Goal: Transaction & Acquisition: Purchase product/service

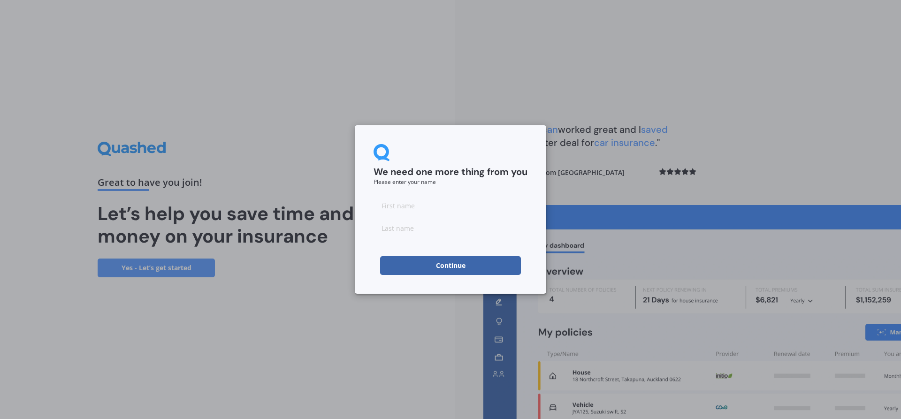
click at [493, 210] on input at bounding box center [451, 205] width 154 height 19
type input "keidis"
click at [484, 231] on input at bounding box center [451, 228] width 154 height 19
type input "[PERSON_NAME]"
click at [479, 269] on button "Continue" at bounding box center [450, 265] width 141 height 19
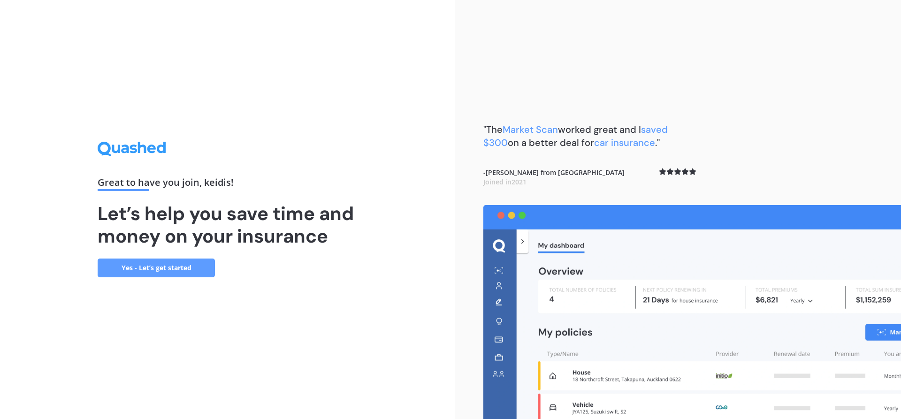
click at [186, 269] on link "Yes - Let’s get started" at bounding box center [156, 268] width 117 height 19
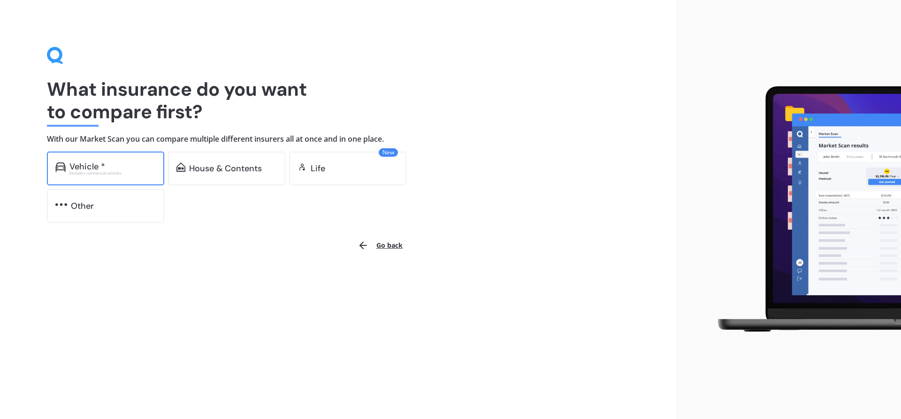
click at [138, 174] on div "Excludes commercial vehicles" at bounding box center [112, 173] width 86 height 4
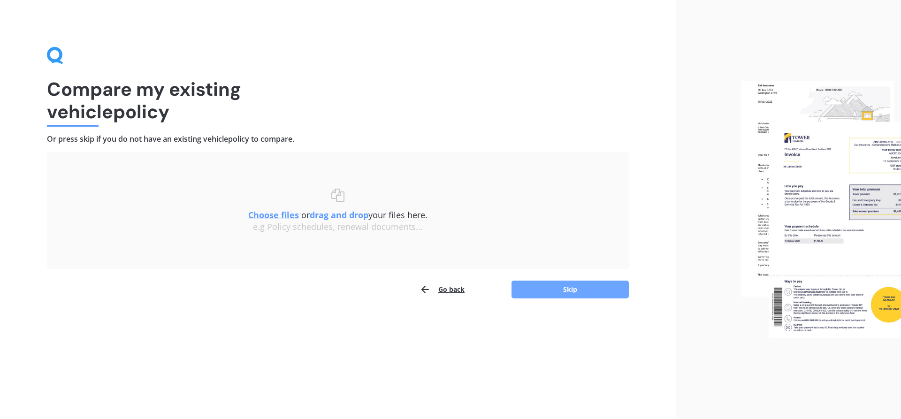
click at [543, 294] on button "Skip" at bounding box center [570, 290] width 117 height 18
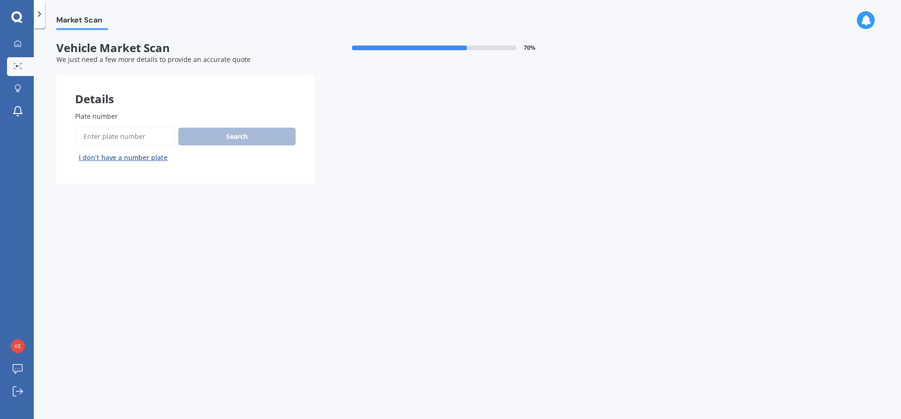
click at [138, 135] on input "Plate number" at bounding box center [125, 137] width 100 height 20
type input "PMY731"
click at [0, 0] on button "Next" at bounding box center [0, 0] width 0 height 0
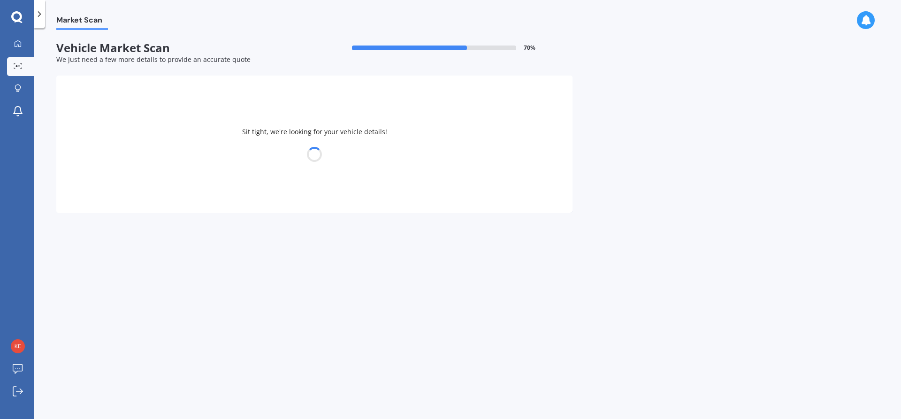
select select "HOLDEN"
select select "COMMODORE"
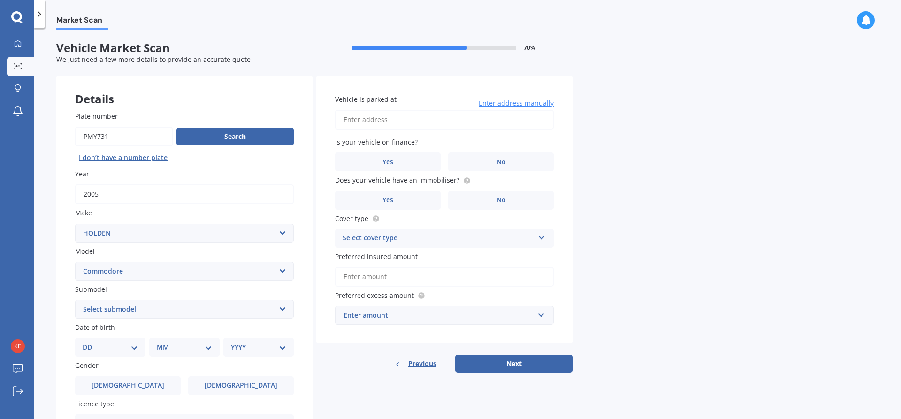
click at [161, 316] on select "Select submodel 4 Cyl 2.0 Litre 50th Anniversary V6 6 Cyl 3.8 Litre Acclaim V6 …" at bounding box center [184, 309] width 219 height 19
select select "SV6 3.6 LITRE"
click at [75, 300] on select "Select submodel 4 Cyl 2.0 Litre 50th Anniversary V6 6 Cyl 3.8 Litre Acclaim V6 …" at bounding box center [184, 309] width 219 height 19
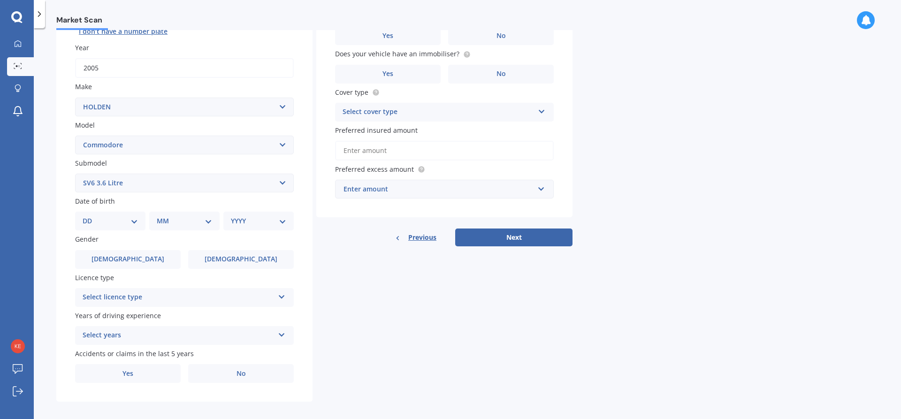
scroll to position [133, 0]
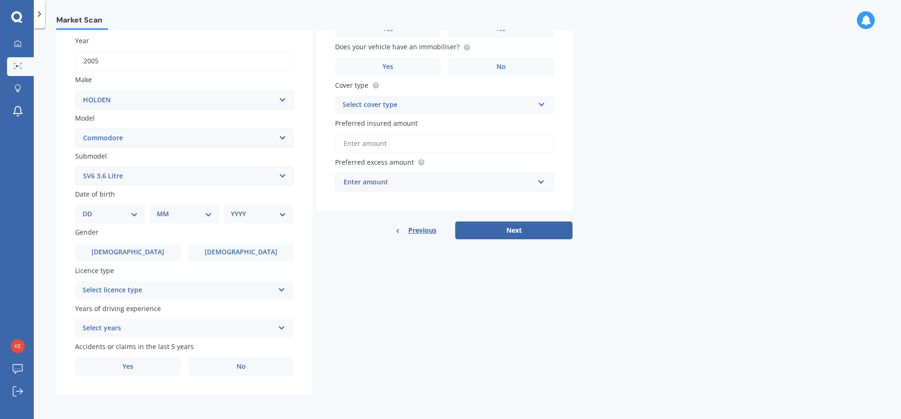
click at [134, 217] on select "DD 01 02 03 04 05 06 07 08 09 10 11 12 13 14 15 16 17 18 19 20 21 22 23 24 25 2…" at bounding box center [110, 214] width 55 height 10
select select "03"
click at [90, 209] on select "DD 01 02 03 04 05 06 07 08 09 10 11 12 13 14 15 16 17 18 19 20 21 22 23 24 25 2…" at bounding box center [110, 214] width 55 height 10
click at [190, 217] on select "MM 01 02 03 04 05 06 07 08 09 10 11 12" at bounding box center [187, 214] width 52 height 10
select select "06"
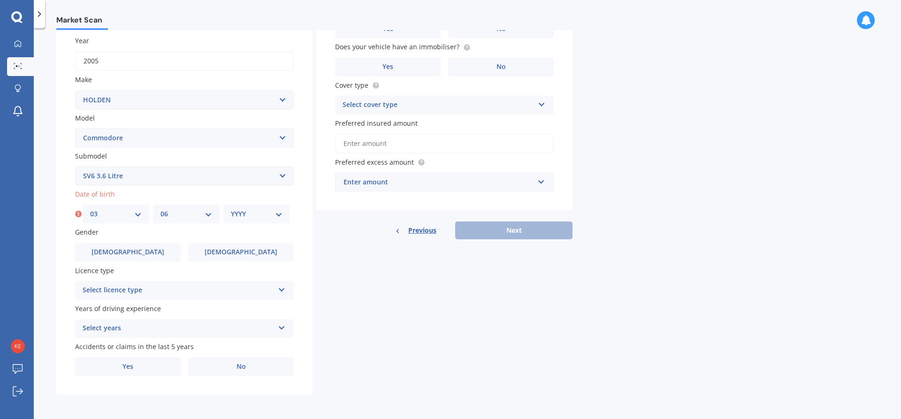
click at [161, 209] on select "MM 01 02 03 04 05 06 07 08 09 10 11 12" at bounding box center [187, 214] width 52 height 10
click at [248, 214] on select "YYYY 2025 2024 2023 2022 2021 2020 2019 2018 2017 2016 2015 2014 2013 2012 2011…" at bounding box center [257, 214] width 52 height 10
select select "2001"
click at [231, 209] on select "YYYY 2025 2024 2023 2022 2021 2020 2019 2018 2017 2016 2015 2014 2013 2012 2011…" at bounding box center [257, 214] width 52 height 10
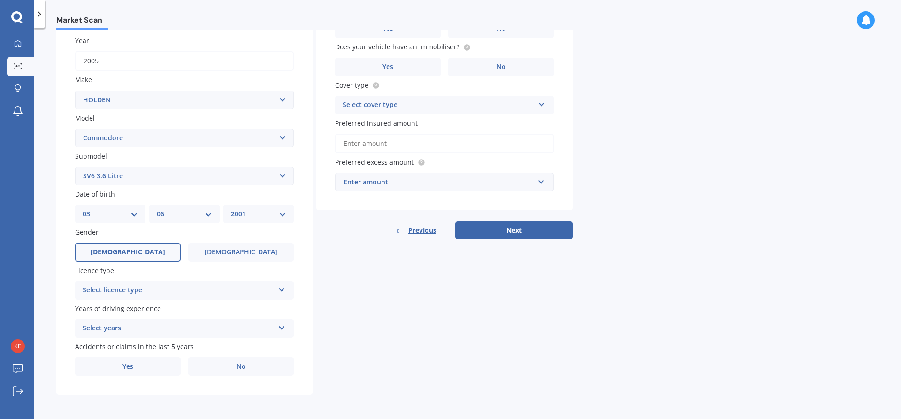
click at [145, 250] on label "[DEMOGRAPHIC_DATA]" at bounding box center [128, 252] width 106 height 19
click at [0, 0] on input "[DEMOGRAPHIC_DATA]" at bounding box center [0, 0] width 0 height 0
click at [148, 285] on div "Select licence type" at bounding box center [179, 290] width 192 height 11
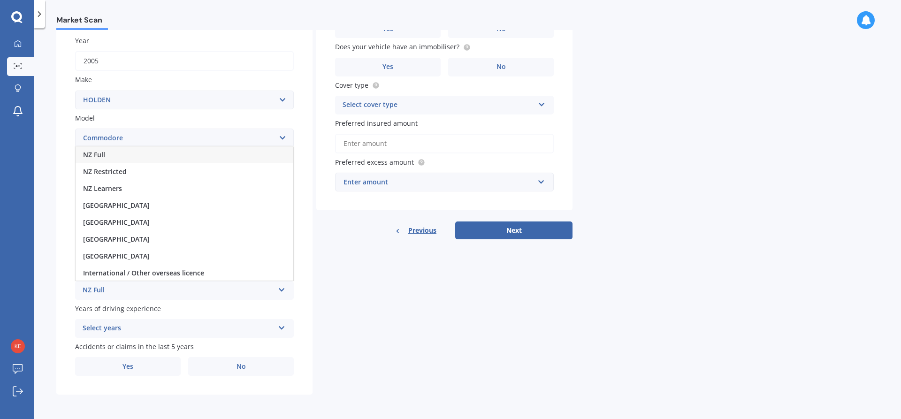
click at [153, 154] on div "NZ Full" at bounding box center [185, 154] width 218 height 17
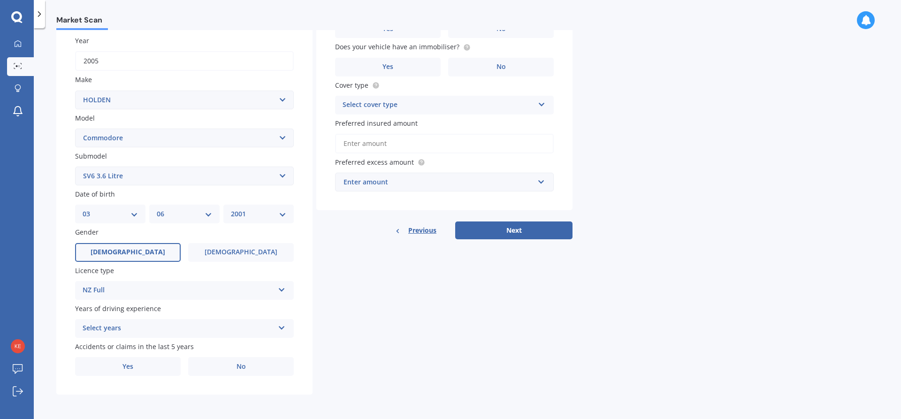
click at [203, 324] on div "Select years" at bounding box center [179, 328] width 192 height 11
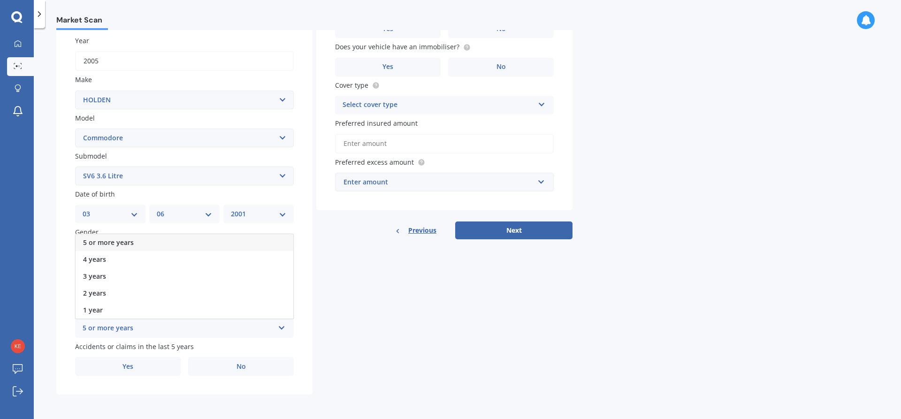
click at [159, 242] on div "5 or more years" at bounding box center [185, 242] width 218 height 17
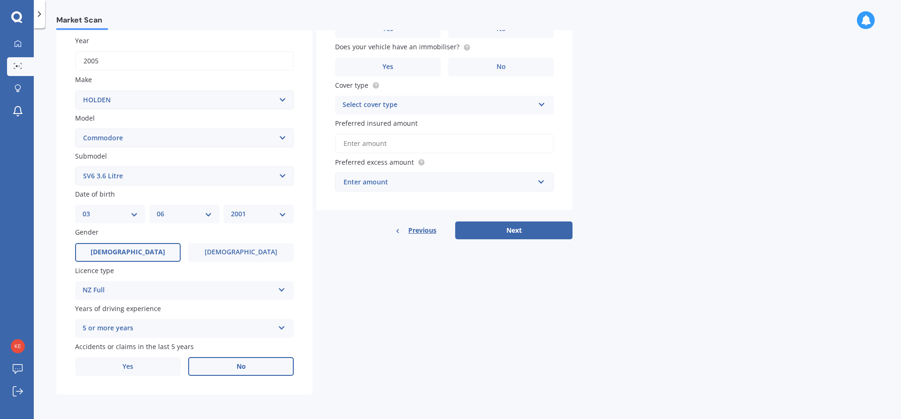
click at [240, 368] on span "No" at bounding box center [241, 367] width 9 height 8
click at [0, 0] on input "No" at bounding box center [0, 0] width 0 height 0
click at [472, 70] on label "No" at bounding box center [501, 67] width 106 height 19
click at [0, 0] on input "No" at bounding box center [0, 0] width 0 height 0
click at [418, 69] on label "Yes" at bounding box center [388, 67] width 106 height 19
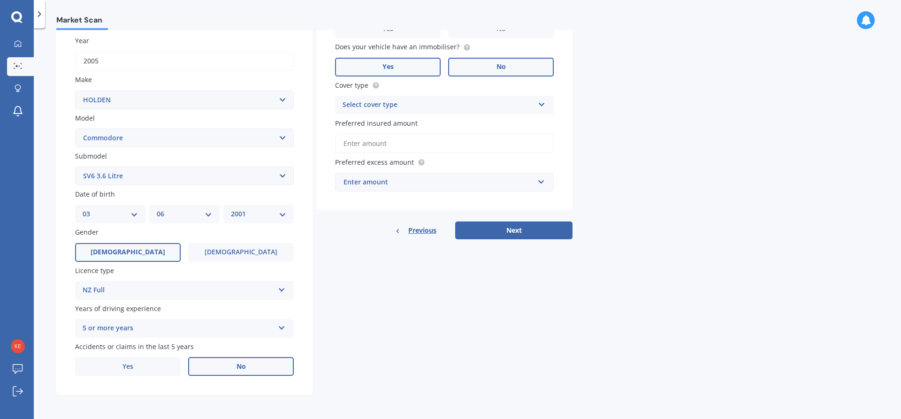
click at [0, 0] on input "Yes" at bounding box center [0, 0] width 0 height 0
click at [422, 104] on div "Select cover type" at bounding box center [439, 105] width 192 height 11
click at [418, 120] on div "Comprehensive" at bounding box center [445, 123] width 218 height 17
click at [416, 144] on input "Preferred insured amount" at bounding box center [444, 144] width 219 height 20
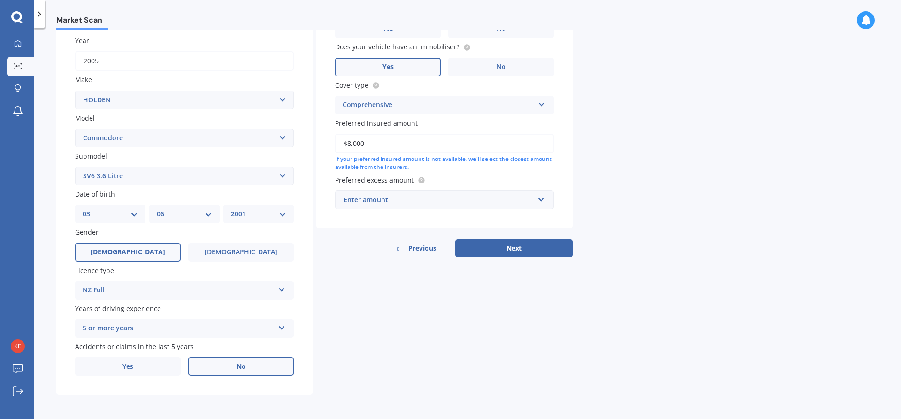
type input "$8,000"
click at [428, 199] on div "Enter amount" at bounding box center [439, 200] width 191 height 10
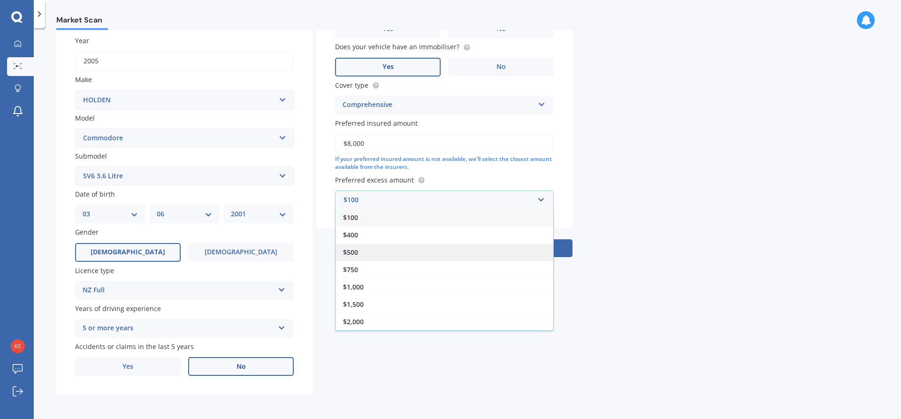
click at [373, 251] on div "$500" at bounding box center [445, 252] width 218 height 17
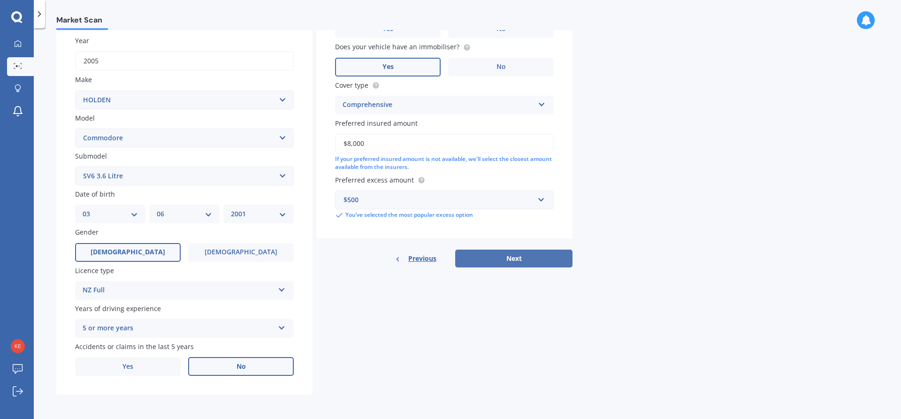
click at [485, 260] on button "Next" at bounding box center [513, 259] width 117 height 18
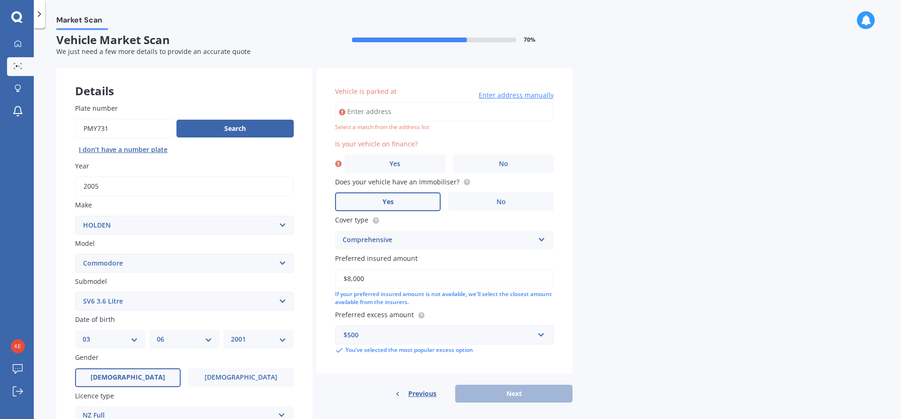
scroll to position [0, 0]
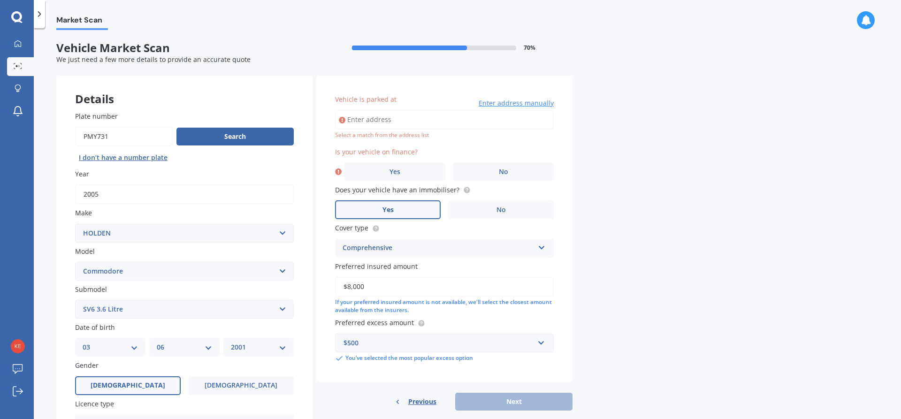
click at [414, 138] on div "Select a match from the address list" at bounding box center [444, 135] width 219 height 8
click at [413, 121] on input "Vehicle is parked at" at bounding box center [444, 120] width 219 height 20
type input "[STREET_ADDRESS][PERSON_NAME][PERSON_NAME]"
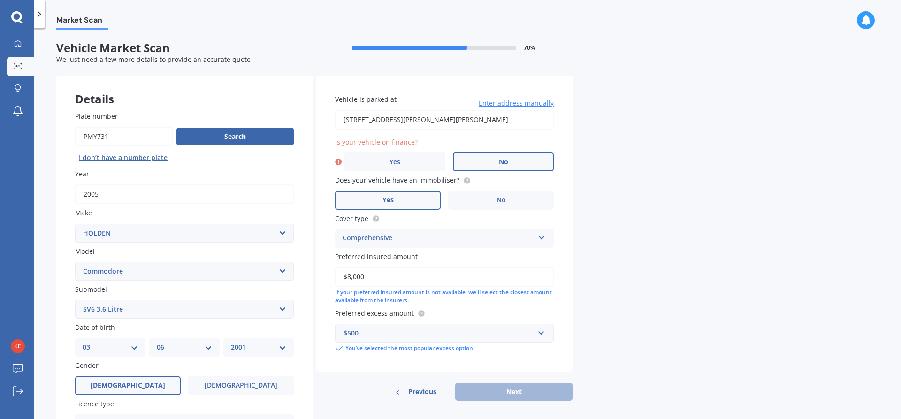
click at [468, 157] on label "No" at bounding box center [503, 162] width 101 height 19
click at [0, 0] on input "No" at bounding box center [0, 0] width 0 height 0
click at [522, 396] on button "Next" at bounding box center [513, 392] width 117 height 18
select select "03"
select select "06"
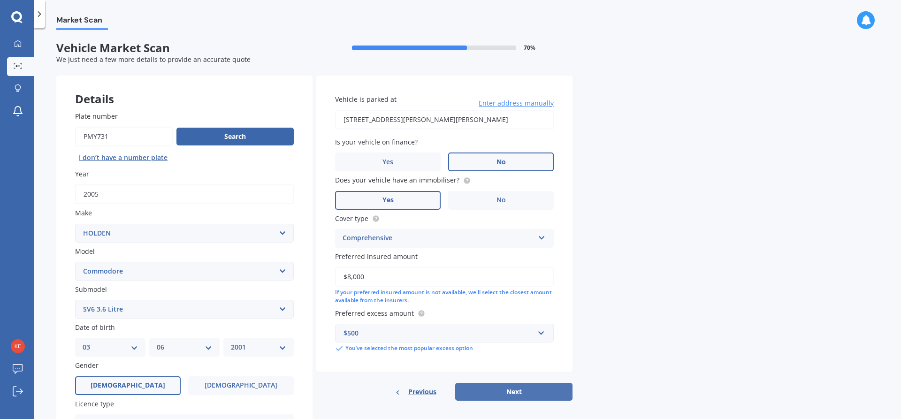
select select "2001"
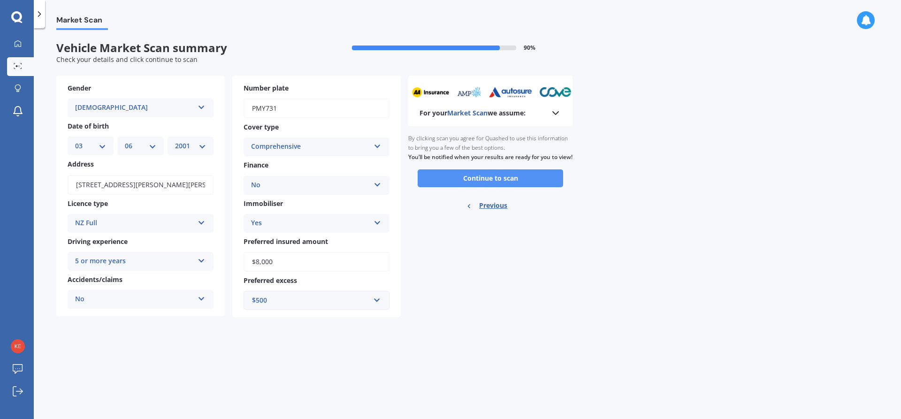
click at [485, 184] on button "Continue to scan" at bounding box center [491, 178] width 146 height 18
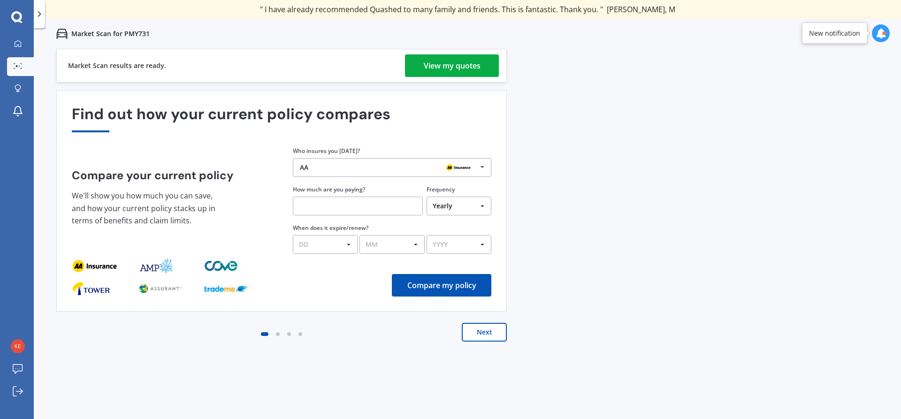
click at [467, 70] on div "View my quotes" at bounding box center [452, 65] width 57 height 23
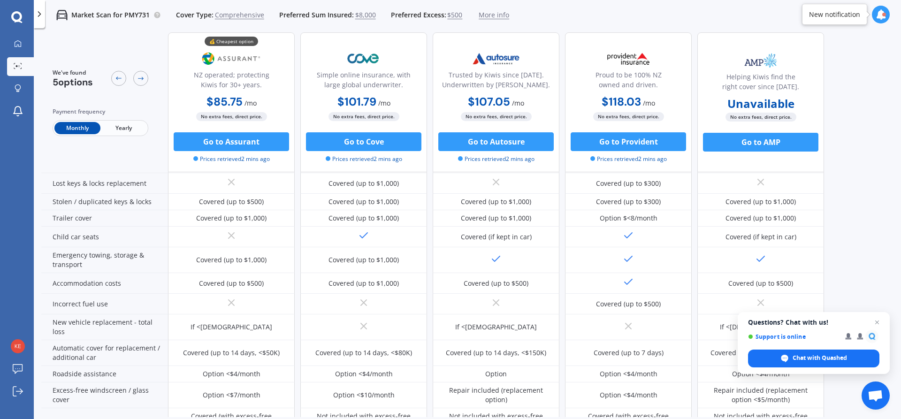
scroll to position [136, 0]
click at [877, 322] on span "Open chat" at bounding box center [878, 323] width 12 height 12
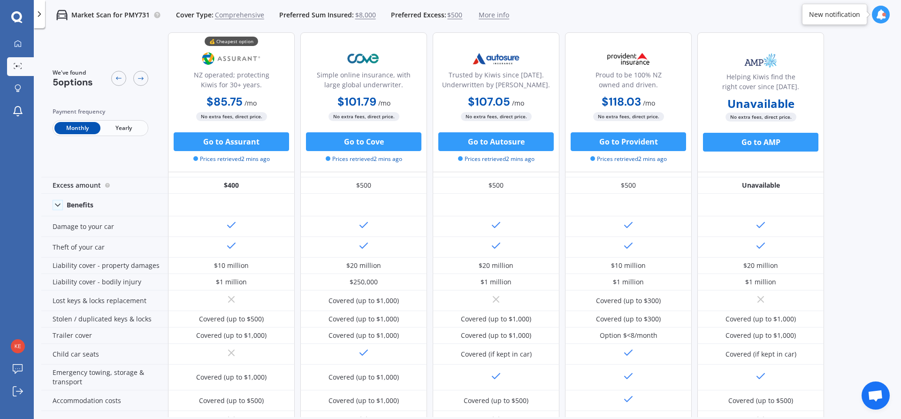
scroll to position [20, 0]
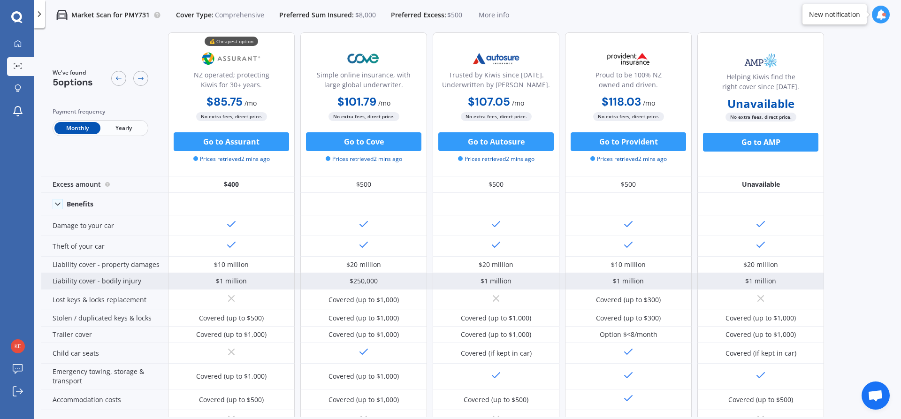
click at [120, 286] on div "Liability cover - bodily injury" at bounding box center [104, 281] width 127 height 16
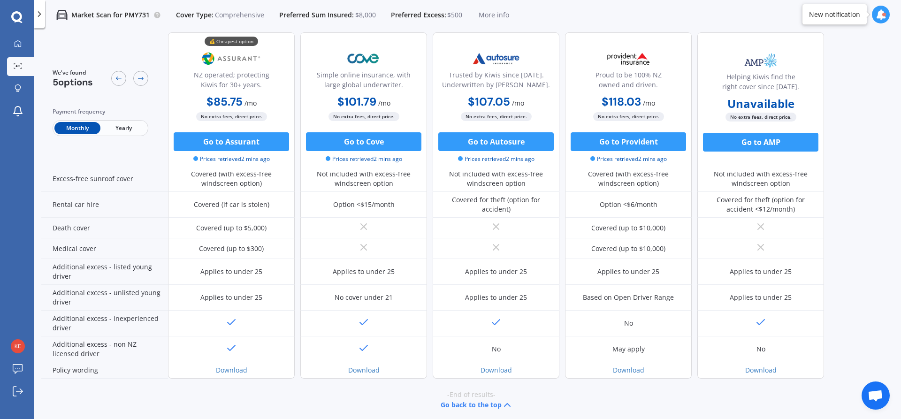
scroll to position [383, 0]
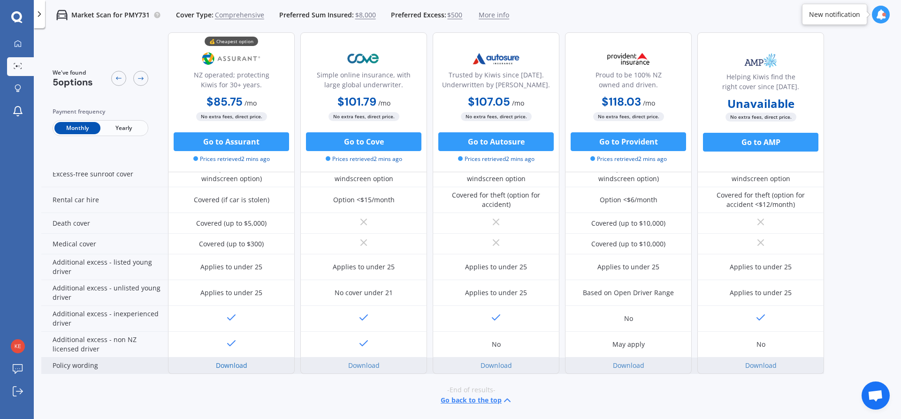
click at [242, 364] on link "Download" at bounding box center [231, 365] width 31 height 9
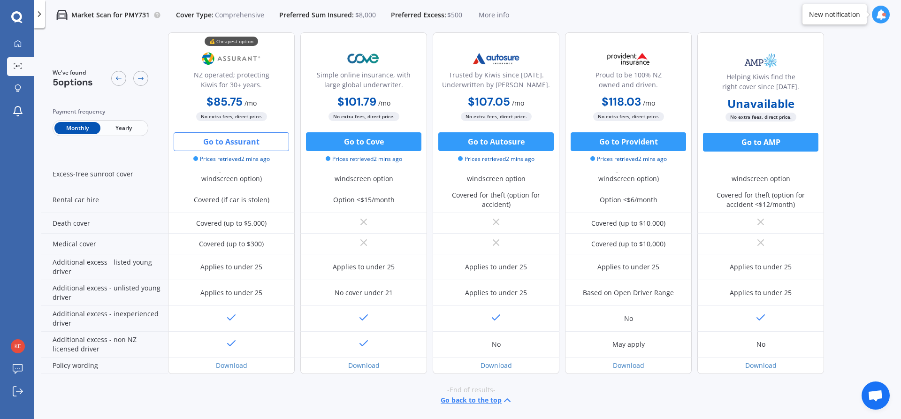
click at [248, 149] on button "Go to Assurant" at bounding box center [231, 141] width 115 height 19
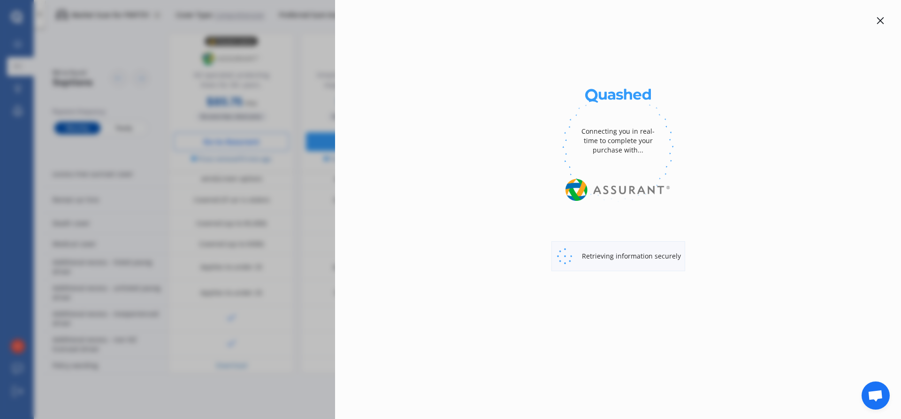
select select "full"
select select "0"
select select "Manawatu / Wanganui"
select select "HOLDEN"
select select "COMMODORE"
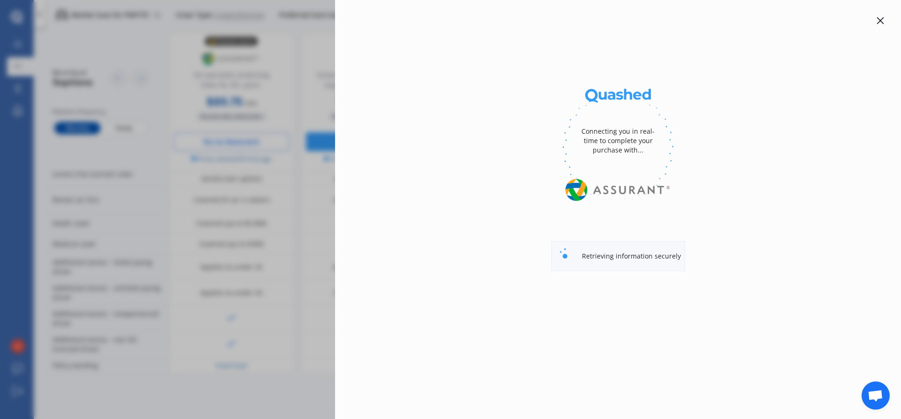
select select "SV6 3.6 LITRE"
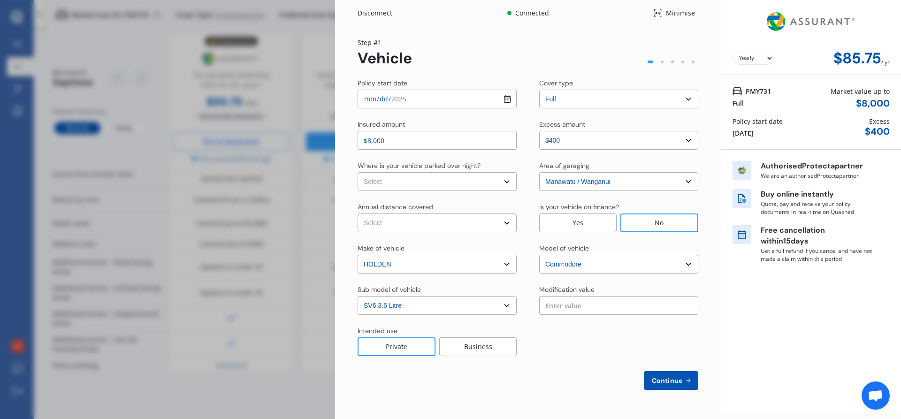
select select "Monthly"
click at [505, 176] on select "Select In a garage On own property On street or road" at bounding box center [437, 181] width 159 height 19
select select "On own property"
click at [358, 172] on select "Select In a garage On own property On street or road" at bounding box center [437, 181] width 159 height 19
click at [682, 177] on select "Select [GEOGRAPHIC_DATA] [GEOGRAPHIC_DATA] [GEOGRAPHIC_DATA] / [PERSON_NAME] / …" at bounding box center [618, 181] width 159 height 19
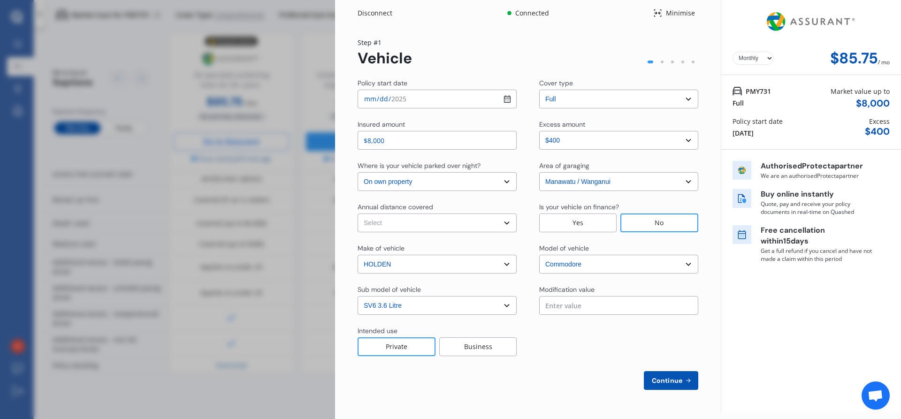
click at [539, 172] on select "Select [GEOGRAPHIC_DATA] [GEOGRAPHIC_DATA] [GEOGRAPHIC_DATA] / [PERSON_NAME] / …" at bounding box center [618, 181] width 159 height 19
click at [461, 229] on select "Select Low (less than 15,000km per year) Average (15,000-30,000km per year) Hig…" at bounding box center [437, 223] width 159 height 19
select select "15000"
click at [358, 214] on select "Select Low (less than 15,000km per year) Average (15,000-30,000km per year) Hig…" at bounding box center [437, 223] width 159 height 19
click at [573, 303] on input "text" at bounding box center [618, 305] width 159 height 19
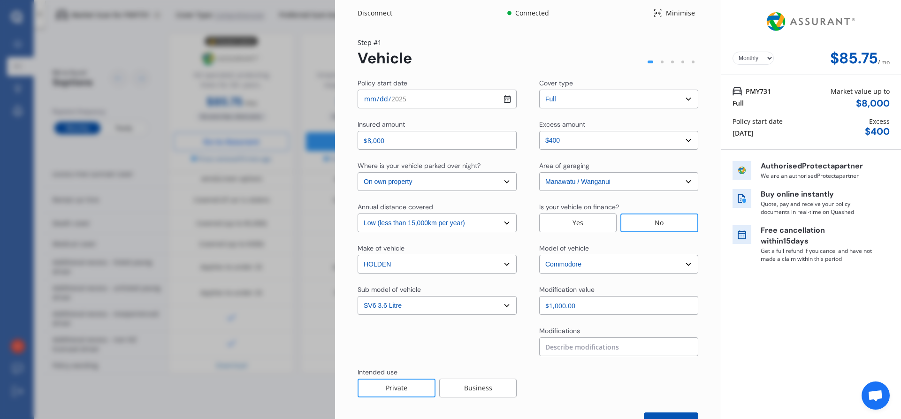
type input "$1,000.00"
click at [565, 345] on input at bounding box center [618, 346] width 159 height 19
type input "A"
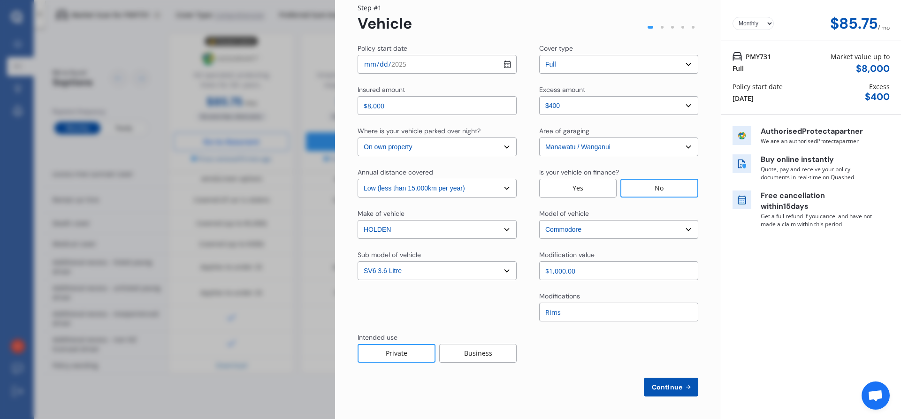
type input "Rims"
click at [679, 386] on span "Continue" at bounding box center [667, 387] width 34 height 8
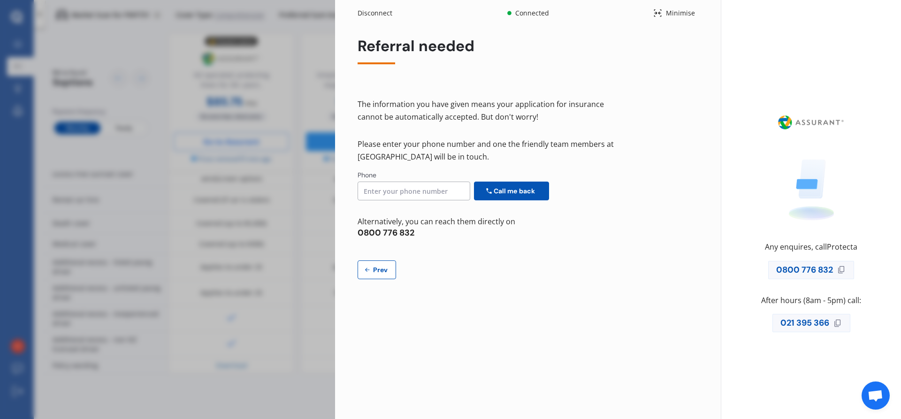
scroll to position [0, 0]
click at [374, 272] on span "Prev" at bounding box center [380, 270] width 19 height 8
select select "Monthly"
select select "full"
select select "0"
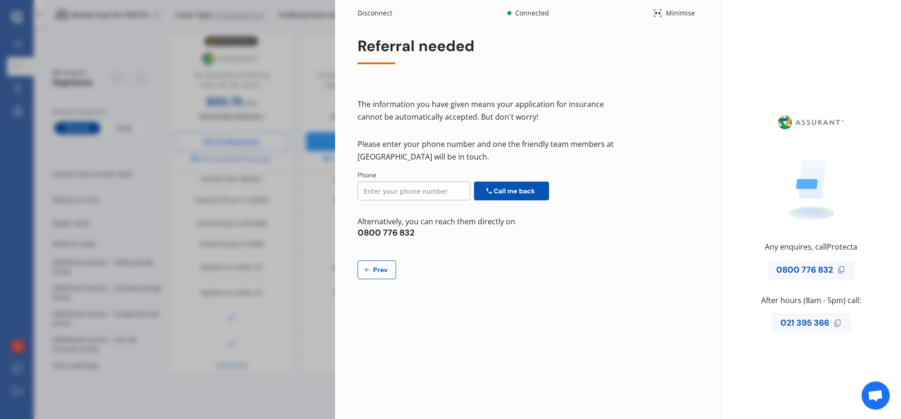
select select "On own property"
select select "Manawatu / Wanganui"
select select "15000"
select select "HOLDEN"
select select "COMMODORE"
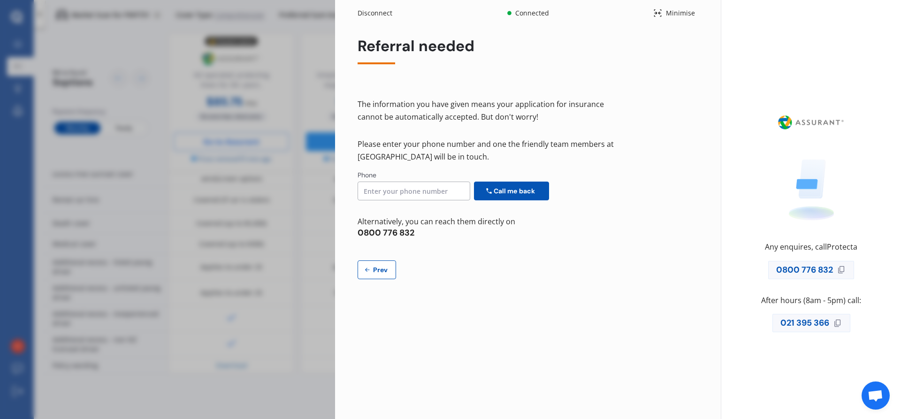
select select "SV6 3.6 LITRE"
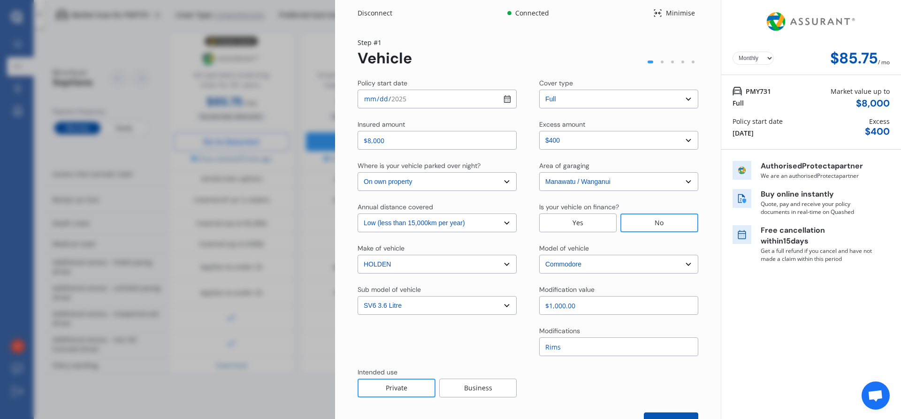
drag, startPoint x: 565, startPoint y: 350, endPoint x: 484, endPoint y: 343, distance: 81.1
click at [484, 343] on div "Modifications Rims" at bounding box center [528, 341] width 341 height 30
drag, startPoint x: 577, startPoint y: 305, endPoint x: 481, endPoint y: 301, distance: 95.8
click at [481, 301] on div "Sub model of vehicle Select sub-model 4 Cyl 2.0 Litre 50th Anniversary V6 6 Cyl…" at bounding box center [528, 300] width 341 height 30
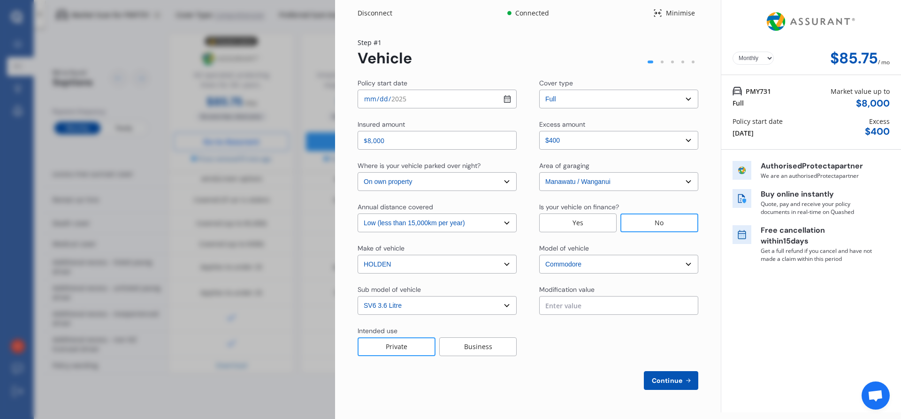
click at [656, 376] on button "Continue" at bounding box center [671, 380] width 54 height 19
select select "Mr"
select select "03"
select select "06"
select select "2001"
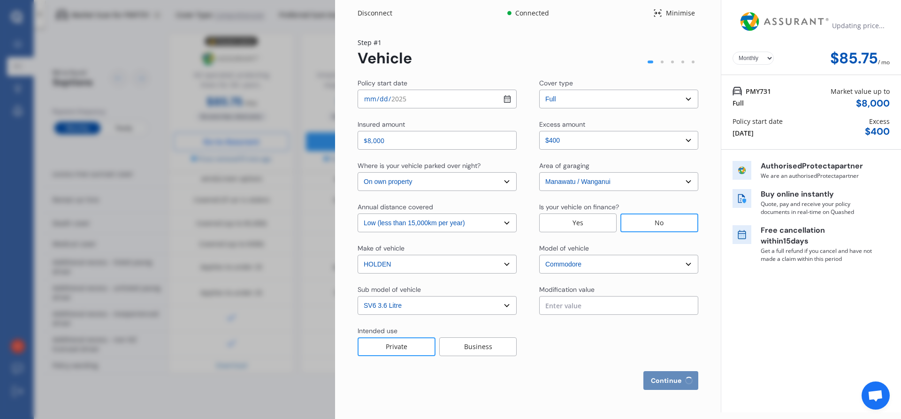
select select "full"
select select "more than 4 years"
select select "[GEOGRAPHIC_DATA]"
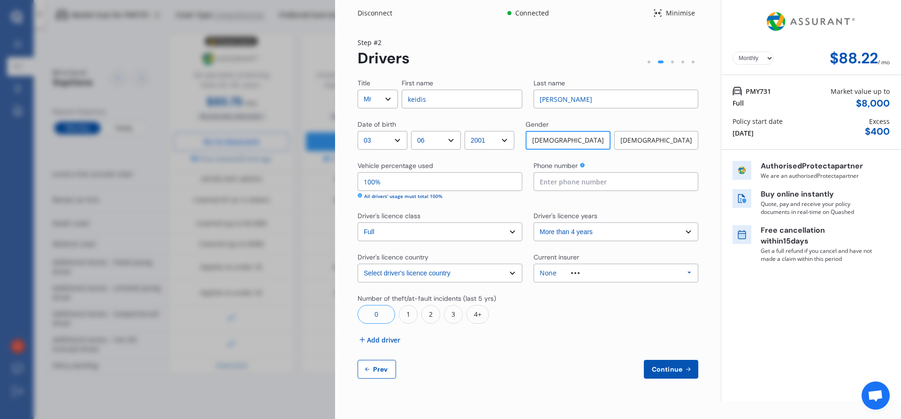
click at [409, 103] on input "keidis" at bounding box center [462, 99] width 121 height 19
type input "Keidis"
click at [544, 97] on input "[PERSON_NAME]" at bounding box center [616, 99] width 165 height 19
click at [550, 99] on input "[PERSON_NAME]" at bounding box center [616, 99] width 165 height 19
type input "[PERSON_NAME]"
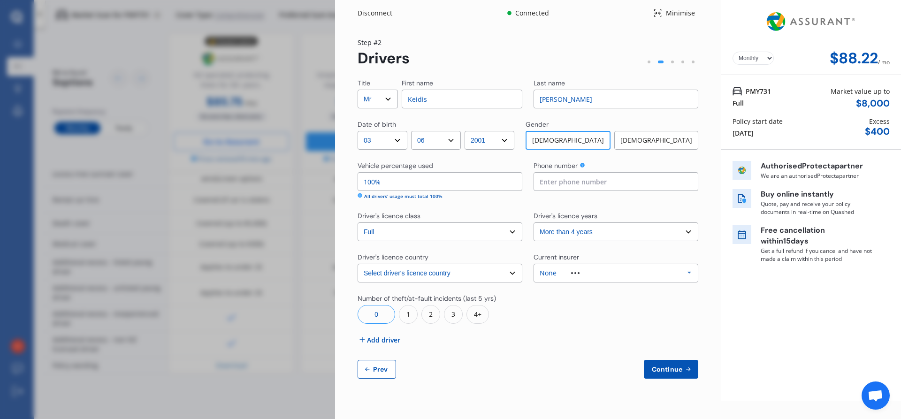
click at [595, 184] on input at bounding box center [616, 181] width 165 height 19
type input "0275233686"
click at [676, 365] on button "Continue" at bounding box center [671, 369] width 54 height 19
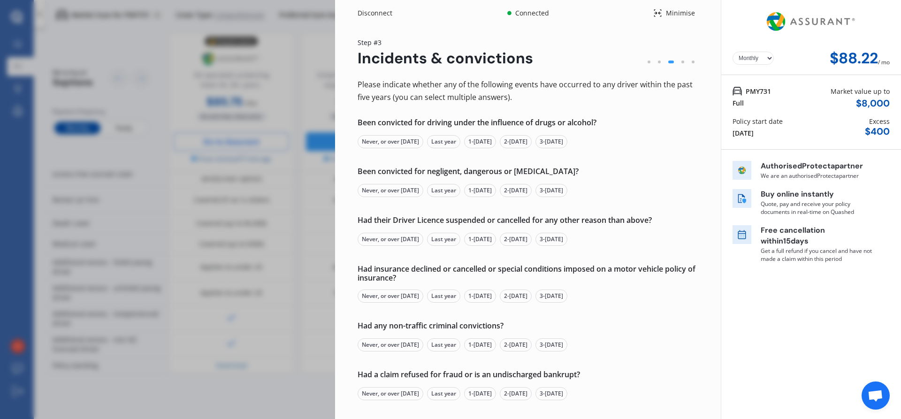
click at [412, 144] on div "Never, or over [DATE]" at bounding box center [391, 141] width 66 height 13
click at [391, 143] on div "Never, or over [DATE]" at bounding box center [391, 141] width 66 height 13
click at [398, 189] on div "Never, or over [DATE]" at bounding box center [391, 190] width 66 height 13
click at [395, 240] on div "Never, or over [DATE]" at bounding box center [391, 239] width 66 height 13
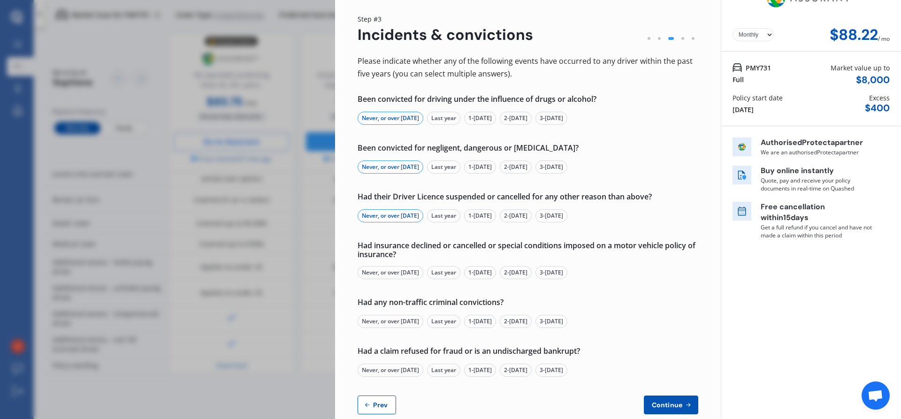
scroll to position [41, 0]
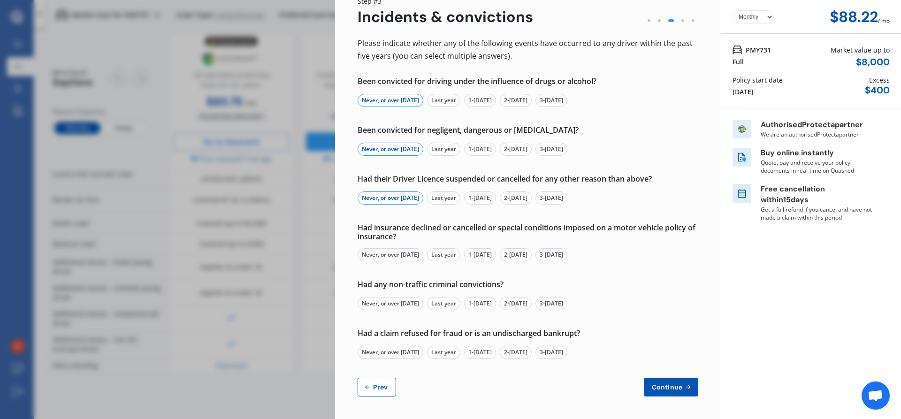
click at [390, 257] on div "Never, or over [DATE]" at bounding box center [391, 254] width 66 height 13
click at [388, 308] on div "Never, or over [DATE]" at bounding box center [391, 303] width 66 height 13
click at [384, 356] on div "Never, or over [DATE]" at bounding box center [391, 352] width 66 height 13
click at [656, 395] on button "Continue" at bounding box center [671, 387] width 54 height 19
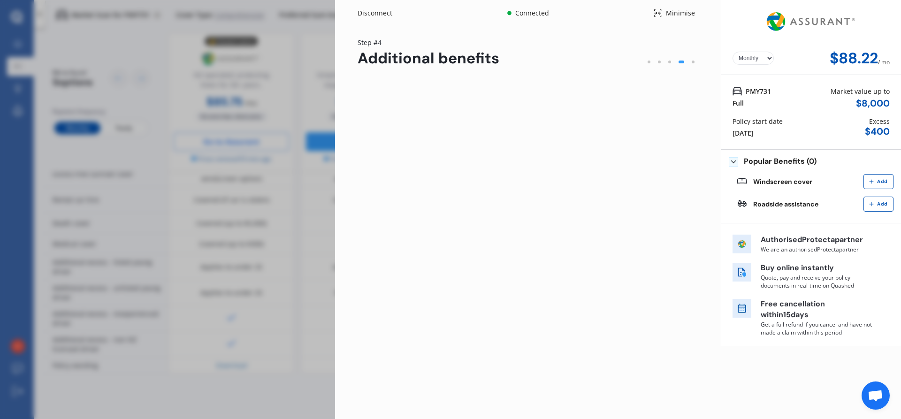
scroll to position [0, 0]
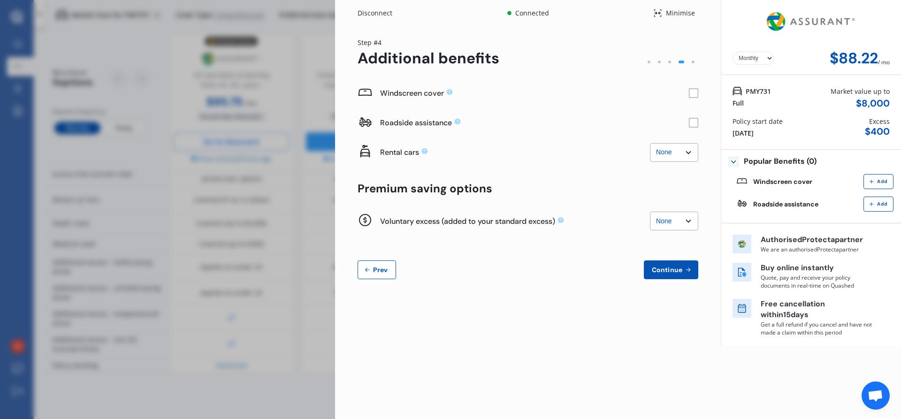
click at [698, 123] on rect at bounding box center [694, 122] width 9 height 9
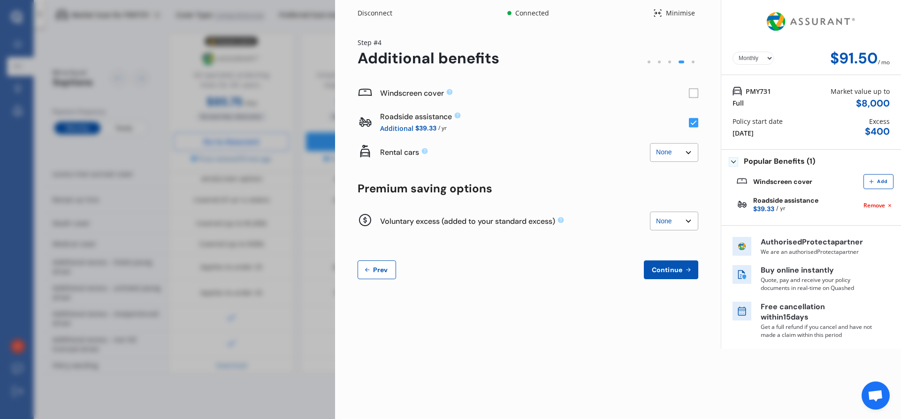
click at [683, 225] on select "None $500 $1,000" at bounding box center [674, 221] width 48 height 19
click at [683, 224] on select "None $500 $1,000" at bounding box center [674, 221] width 48 height 19
click at [650, 212] on select "None $500 $1,000" at bounding box center [674, 221] width 48 height 19
click at [689, 224] on select "None $500 $1,000" at bounding box center [674, 221] width 48 height 19
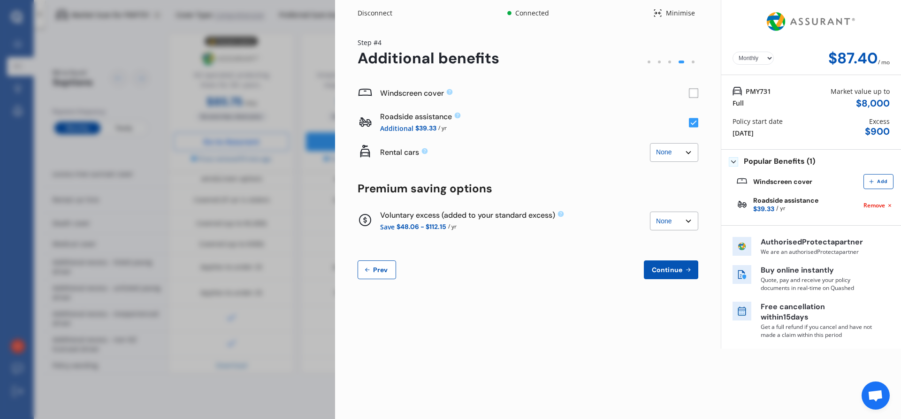
click at [650, 212] on select "None $500 $1,000" at bounding box center [674, 221] width 48 height 19
click at [684, 218] on select "None $500 $1,000" at bounding box center [674, 221] width 48 height 19
click at [650, 212] on select "None $500 $1,000" at bounding box center [674, 221] width 48 height 19
click at [681, 219] on select "None $500 $1,000" at bounding box center [674, 221] width 48 height 19
click at [650, 212] on select "None $500 $1,000" at bounding box center [674, 221] width 48 height 19
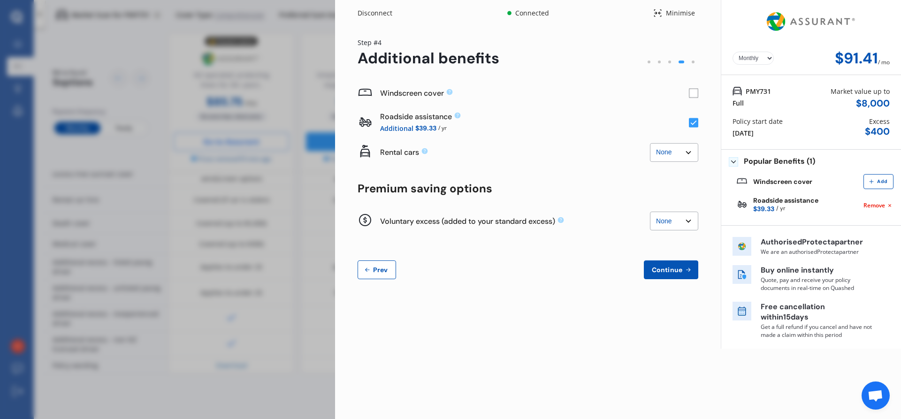
click at [681, 219] on select "None $500 $1,000" at bounding box center [674, 221] width 48 height 19
click at [650, 212] on select "None $500 $1,000" at bounding box center [674, 221] width 48 height 19
click at [682, 226] on select "None $500 $1,000" at bounding box center [674, 221] width 48 height 19
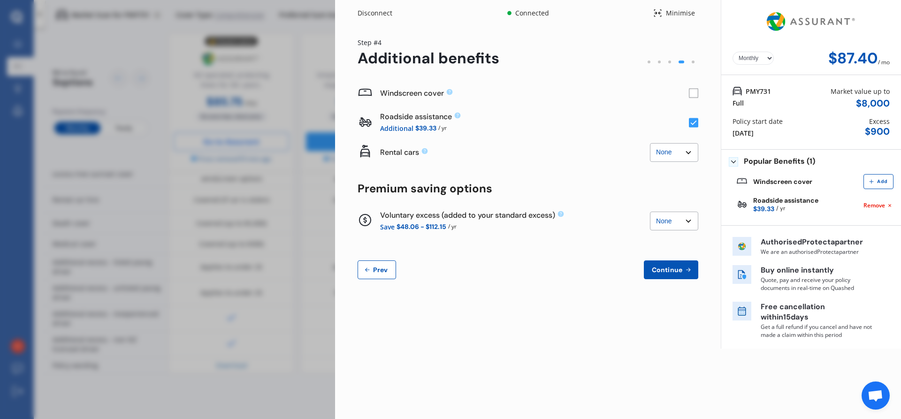
click at [650, 212] on select "None $500 $1,000" at bounding box center [674, 221] width 48 height 19
click at [684, 218] on select "None $500 $1,000" at bounding box center [674, 221] width 48 height 19
click at [650, 212] on select "None $500 $1,000" at bounding box center [674, 221] width 48 height 19
click at [682, 226] on select "None $500 $1,000" at bounding box center [674, 221] width 48 height 19
click at [650, 212] on select "None $500 $1,000" at bounding box center [674, 221] width 48 height 19
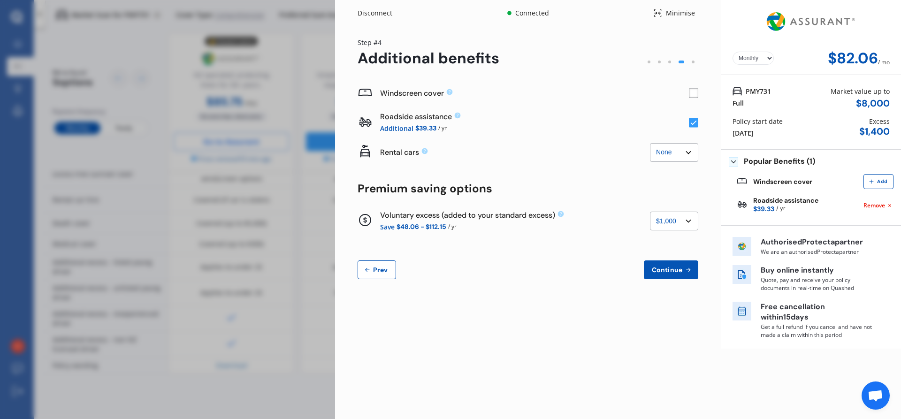
click at [683, 221] on select "None $500 $1,000" at bounding box center [674, 221] width 48 height 19
click at [650, 212] on select "None $500 $1,000" at bounding box center [674, 221] width 48 height 19
click at [682, 222] on select "None $500 $1,000" at bounding box center [674, 221] width 48 height 19
select select "0"
click at [650, 212] on select "None $500 $1,000" at bounding box center [674, 221] width 48 height 19
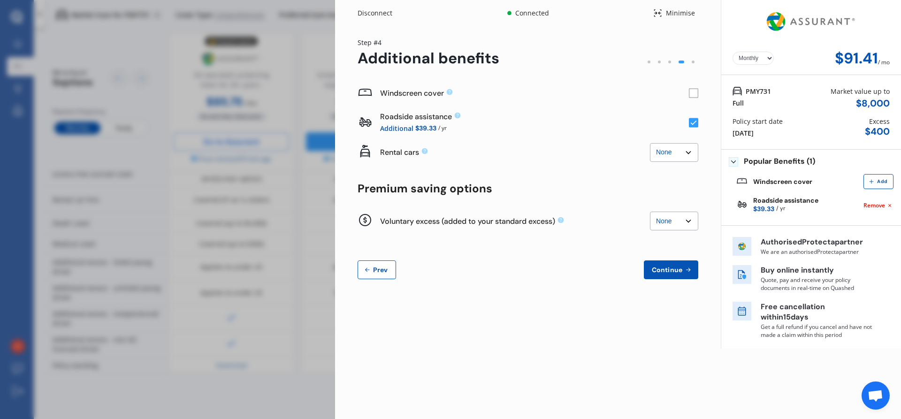
click at [669, 268] on span "Continue" at bounding box center [667, 270] width 34 height 8
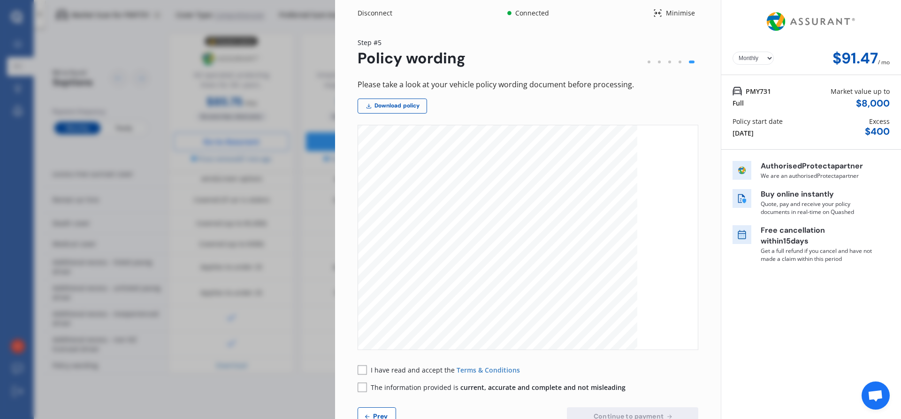
scroll to position [490, 0]
click at [382, 105] on link "Download policy" at bounding box center [392, 106] width 69 height 15
click at [364, 373] on rect at bounding box center [362, 369] width 9 height 9
click at [363, 389] on rect at bounding box center [362, 387] width 9 height 9
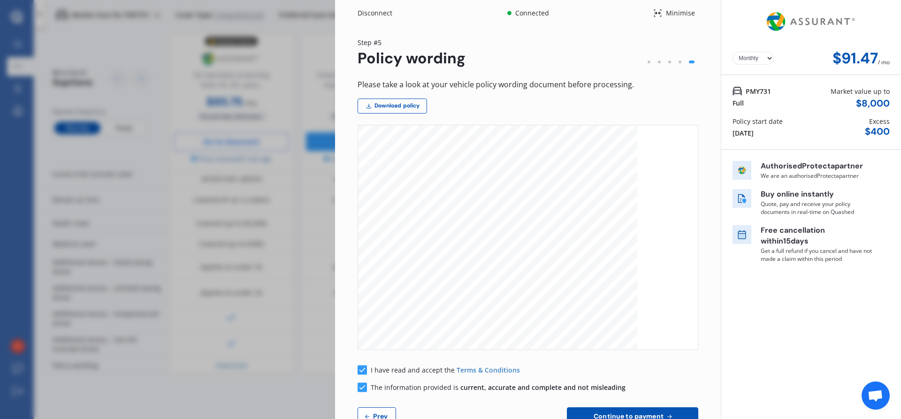
click at [625, 414] on span "Continue to payment" at bounding box center [629, 417] width 74 height 8
